Goal: Transaction & Acquisition: Purchase product/service

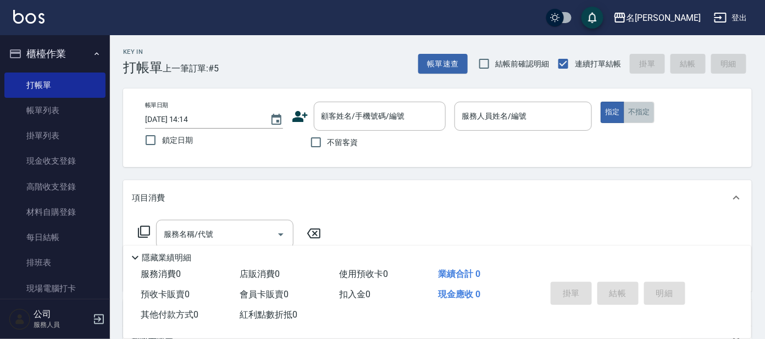
drag, startPoint x: 651, startPoint y: 103, endPoint x: 641, endPoint y: 110, distance: 11.4
click at [643, 109] on button "不指定" at bounding box center [639, 112] width 31 height 21
click at [641, 111] on button "不指定" at bounding box center [639, 112] width 31 height 21
click at [384, 106] on div "顧客姓名/手機號碼/編號 顧客姓名/手機號碼/編號" at bounding box center [380, 116] width 132 height 29
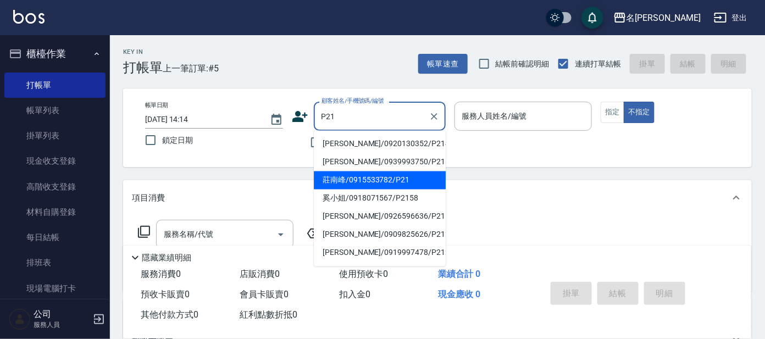
click at [421, 181] on li "莊南峰/0915533782/P21" at bounding box center [380, 181] width 132 height 18
type input "莊南峰/0915533782/P21"
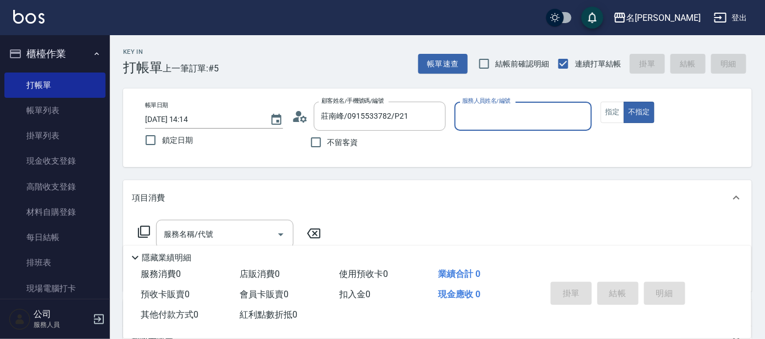
type input "0"
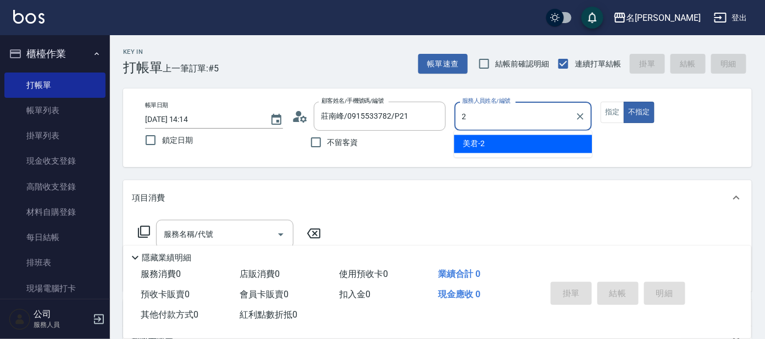
type input "美君-2"
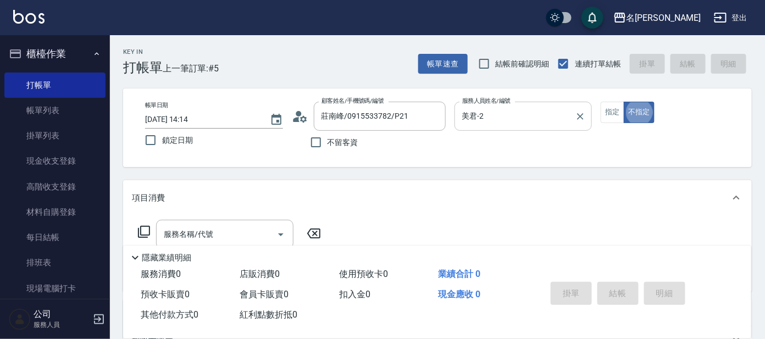
type button "false"
click at [141, 231] on icon at bounding box center [143, 231] width 13 height 13
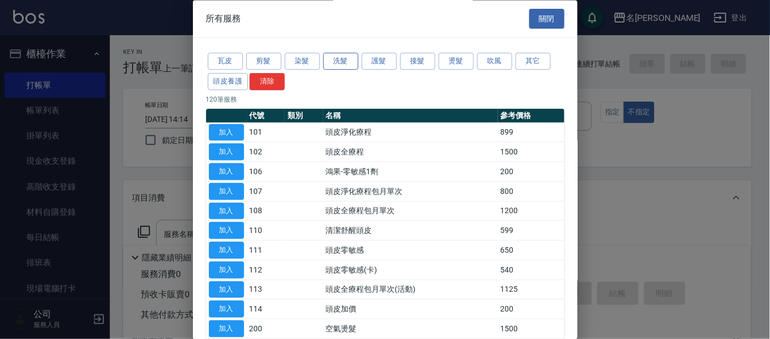
click at [344, 61] on button "洗髮" at bounding box center [340, 61] width 35 height 17
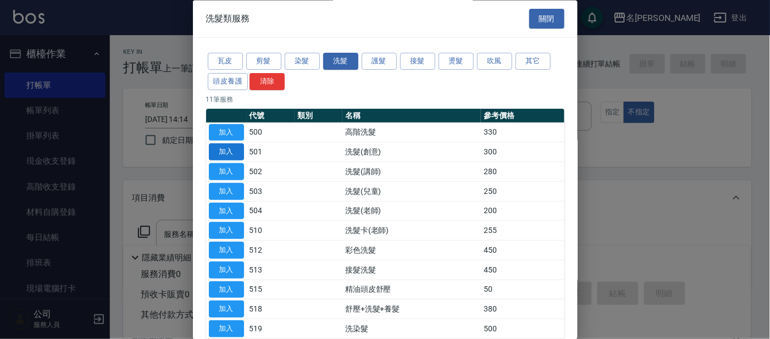
click at [229, 153] on button "加入" at bounding box center [226, 152] width 35 height 17
type input "洗髮(創意)(501)"
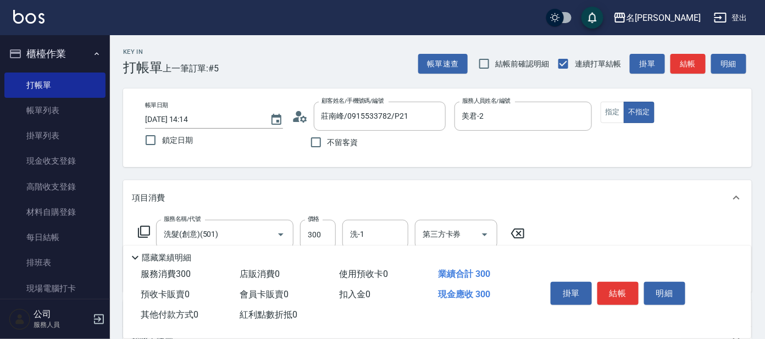
scroll to position [137, 0]
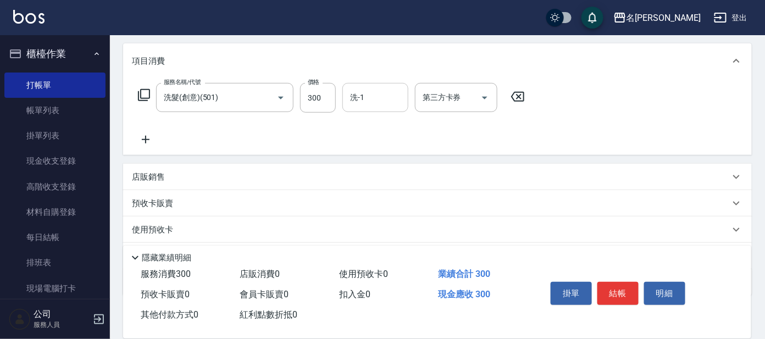
click at [355, 93] on div "洗-1 洗-1" at bounding box center [376, 97] width 66 height 29
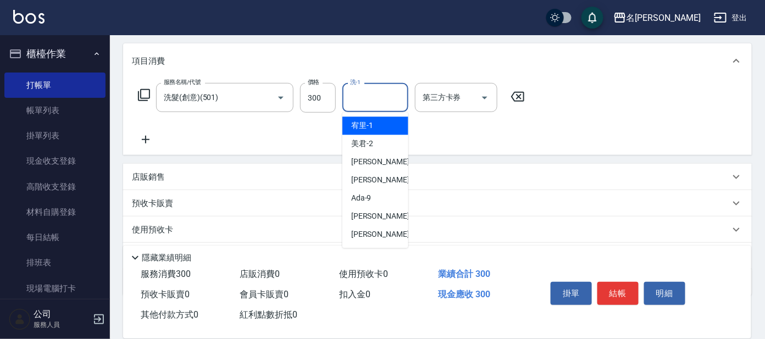
click at [477, 140] on div "服務名稱/代號 洗髮(創意)(501) 服務名稱/代號 價格 300 價格 洗-1 洗-1 第三方卡券 第三方卡券" at bounding box center [332, 114] width 400 height 63
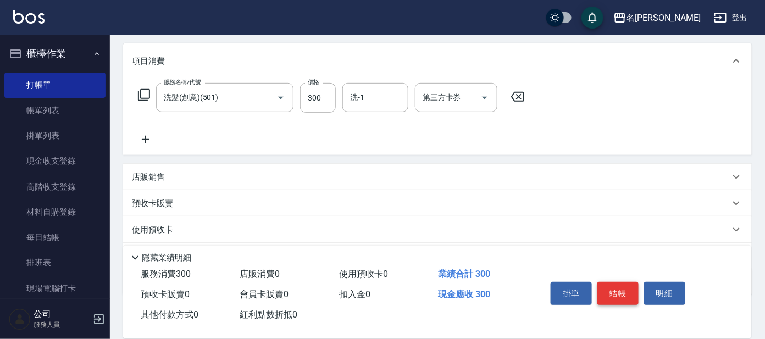
click at [619, 286] on button "結帳" at bounding box center [618, 293] width 41 height 23
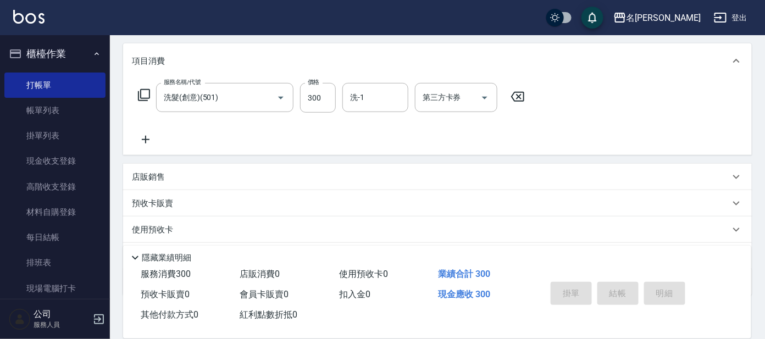
type input "[DATE] 15:14"
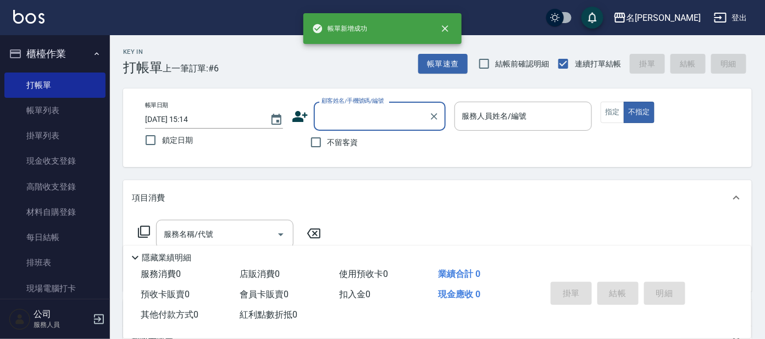
scroll to position [0, 0]
